Goal: Ask a question: Seek information or help from site administrators or community

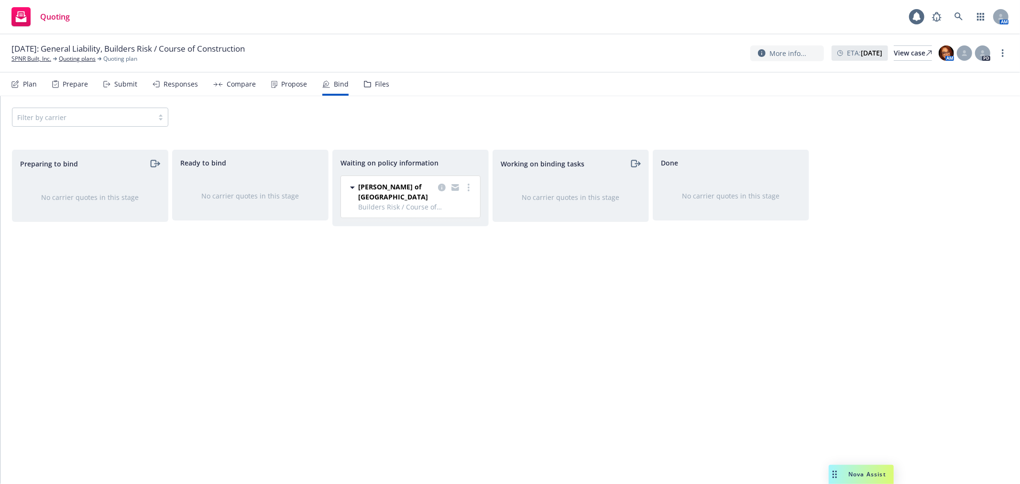
click at [865, 472] on span "Nova Assist" at bounding box center [867, 474] width 38 height 8
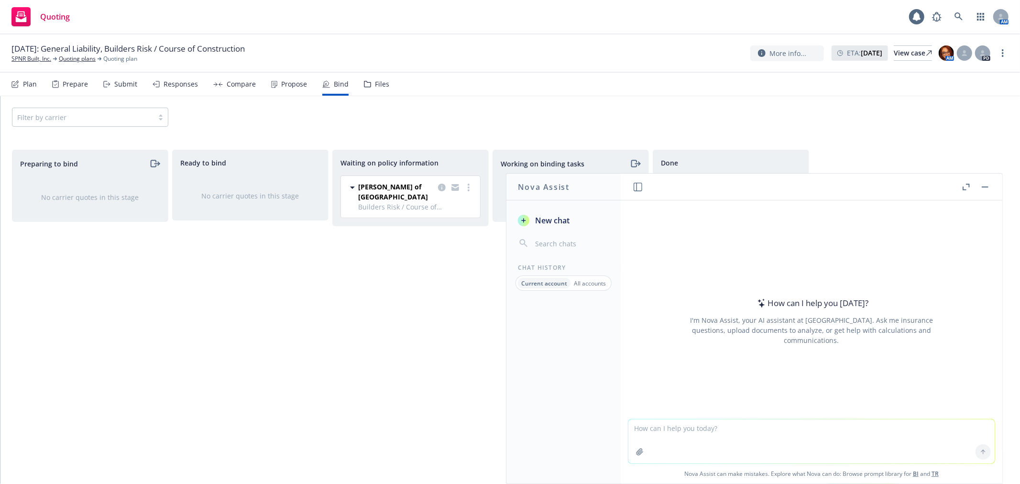
click at [730, 432] on textarea at bounding box center [811, 441] width 366 height 44
click at [758, 431] on textarea "Hey [PERSON_NAME], I need to know" at bounding box center [811, 440] width 366 height 45
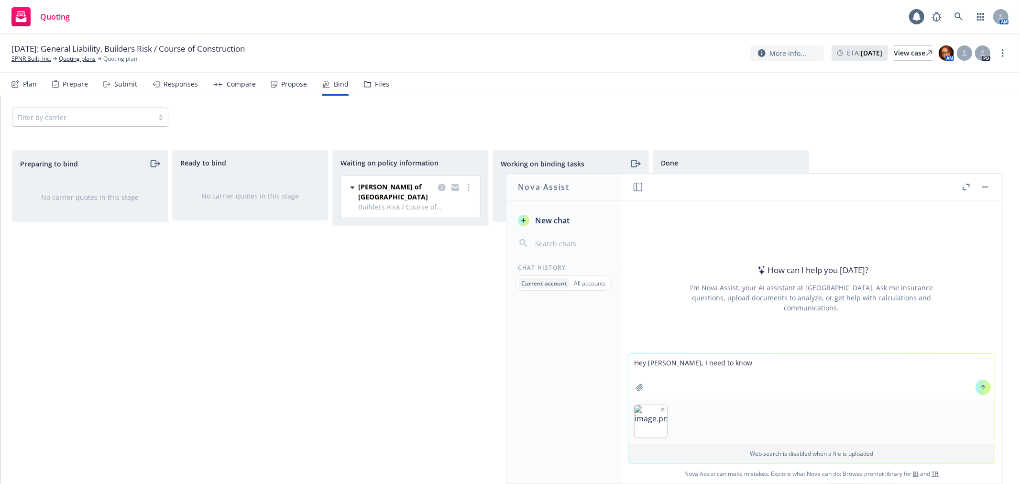
click at [705, 374] on textarea "Hey [PERSON_NAME], I need to know" at bounding box center [811, 376] width 366 height 45
paste textarea
click at [754, 362] on textarea "Hey [PERSON_NAME], I need to know" at bounding box center [811, 376] width 366 height 45
click at [813, 361] on textarea "Hey [PERSON_NAME], I need to know the following values for" at bounding box center [811, 376] width 366 height 45
click at [730, 405] on img "button" at bounding box center [725, 421] width 33 height 33
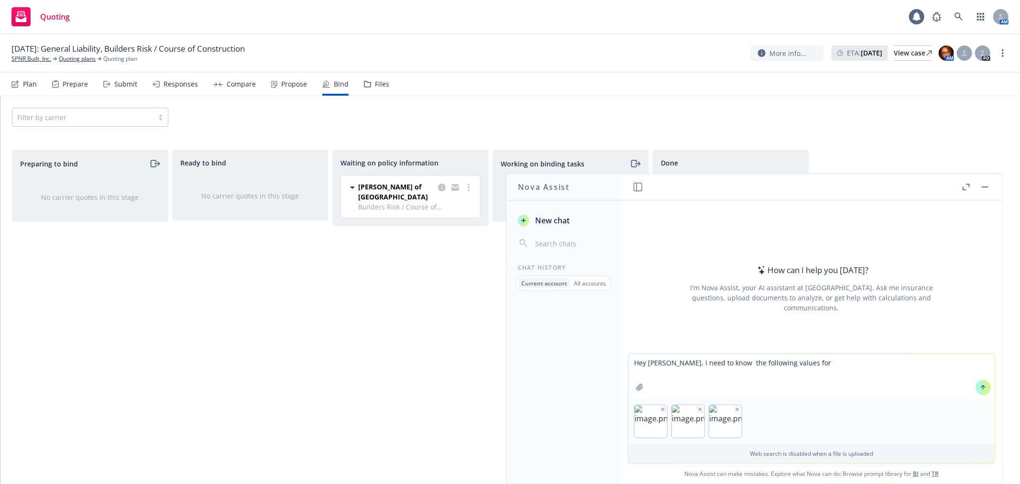
click at [735, 407] on icon "button" at bounding box center [737, 409] width 5 height 5
click at [809, 361] on textarea "Hey [PERSON_NAME], I need to know the following values for" at bounding box center [811, 376] width 366 height 45
type textarea "Hey [PERSON_NAME], I need to know the following values for [STREET_ADDRESS]"
click at [979, 384] on icon at bounding box center [982, 387] width 7 height 7
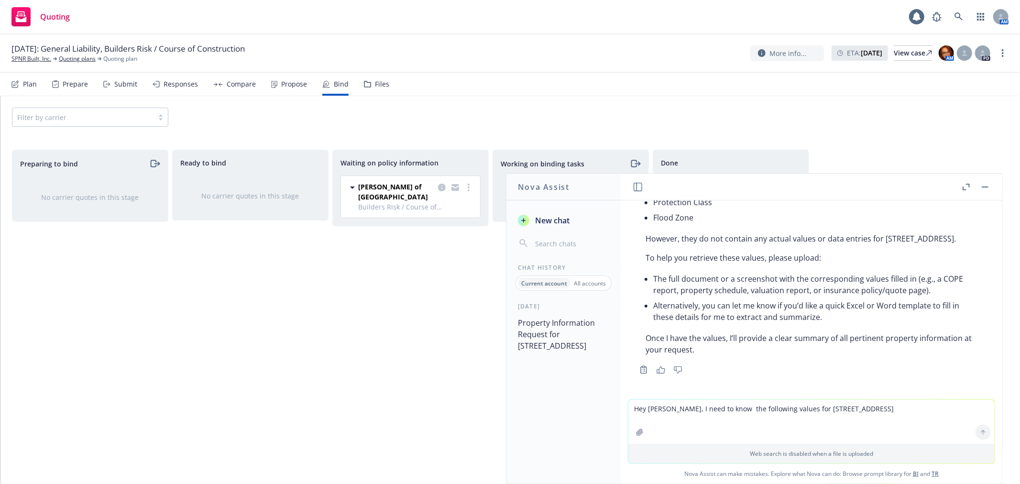
scroll to position [148, 0]
click at [771, 422] on textarea "Hey [PERSON_NAME], I need to know the following values for [STREET_ADDRESS]" at bounding box center [811, 422] width 366 height 44
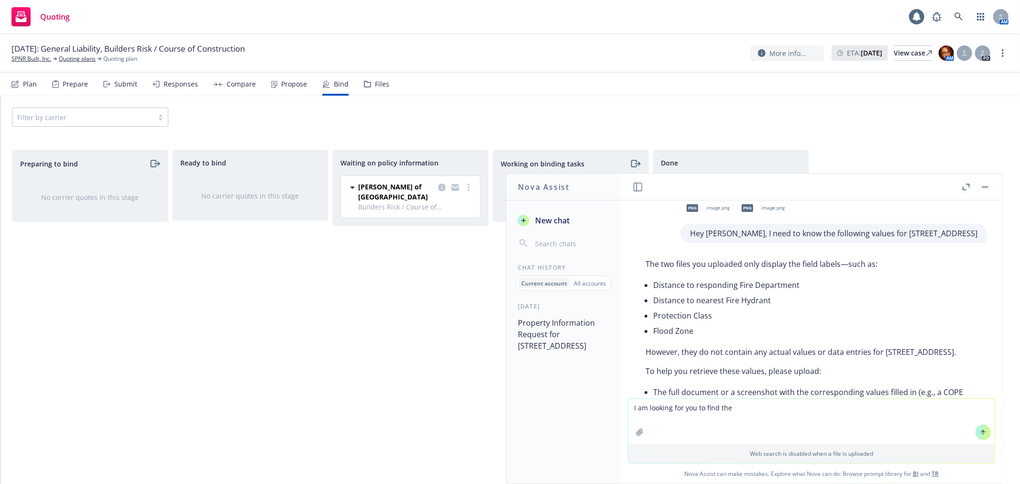
scroll to position [0, 0]
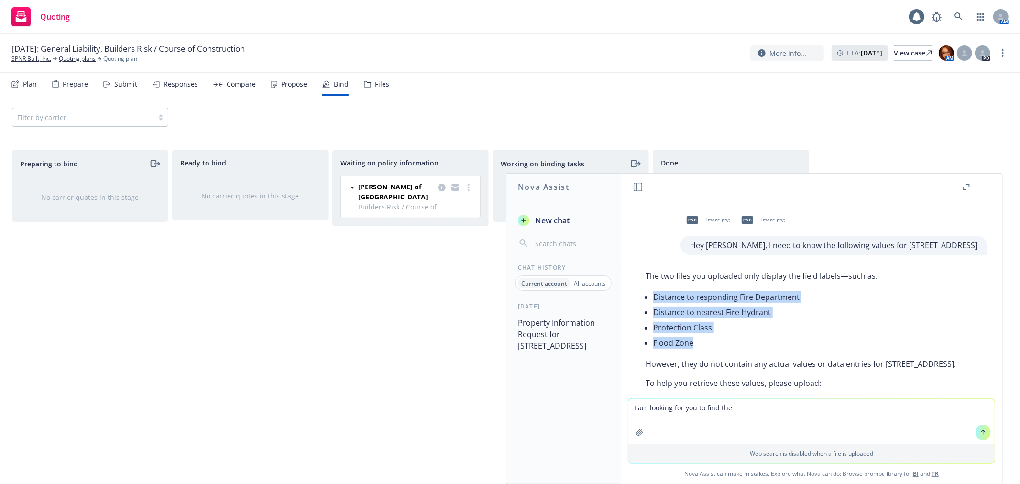
drag, startPoint x: 644, startPoint y: 307, endPoint x: 732, endPoint y: 355, distance: 100.3
click at [732, 350] on ul "Distance to responding Fire Department Distance to nearest Fire Hydrant Protect…" at bounding box center [815, 319] width 324 height 61
copy ul "Distance to responding Fire Department Distance to nearest Fire Hydrant Protect…"
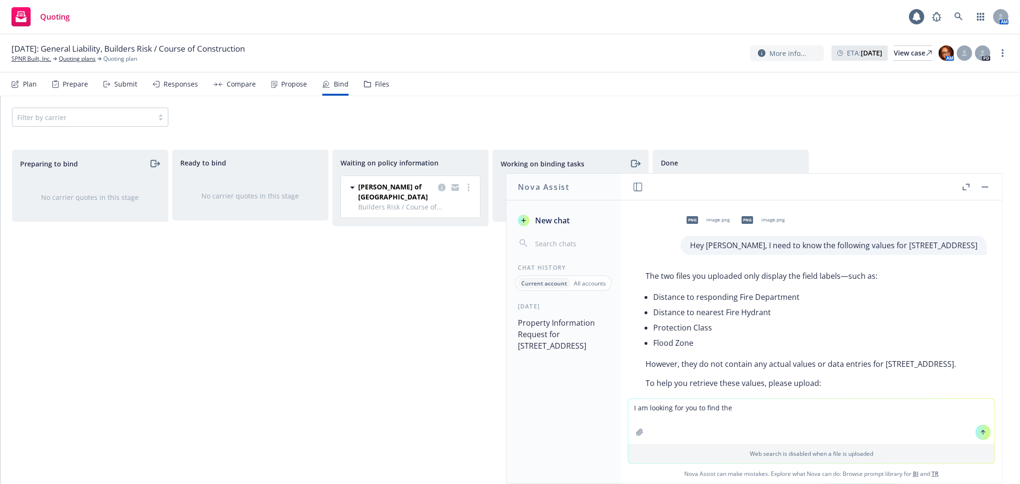
click at [753, 409] on textarea "I am looking for you to find the" at bounding box center [811, 421] width 366 height 45
paste textarea "Distance to responding Fire Department Distance to nearest Fire Hydrant Protect…"
type textarea "I am looking for you to find the following information for the location - Dista…"
click at [979, 433] on icon at bounding box center [982, 432] width 7 height 7
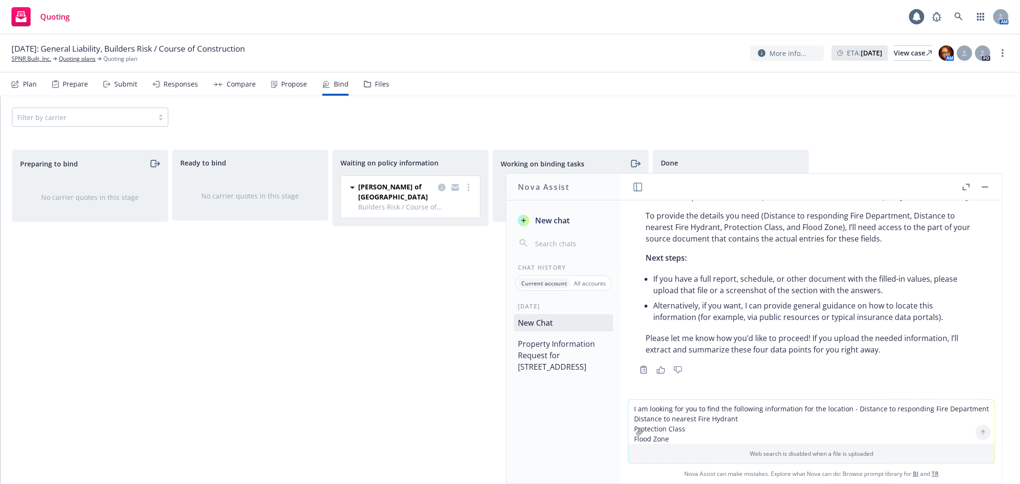
scroll to position [425, 0]
click at [676, 369] on icon "Thumbs down" at bounding box center [678, 369] width 8 height 7
click at [468, 187] on circle "more" at bounding box center [468, 187] width 2 height 2
click at [451, 279] on span "Copy logging email" at bounding box center [429, 283] width 84 height 9
